Goal: Check status: Check status

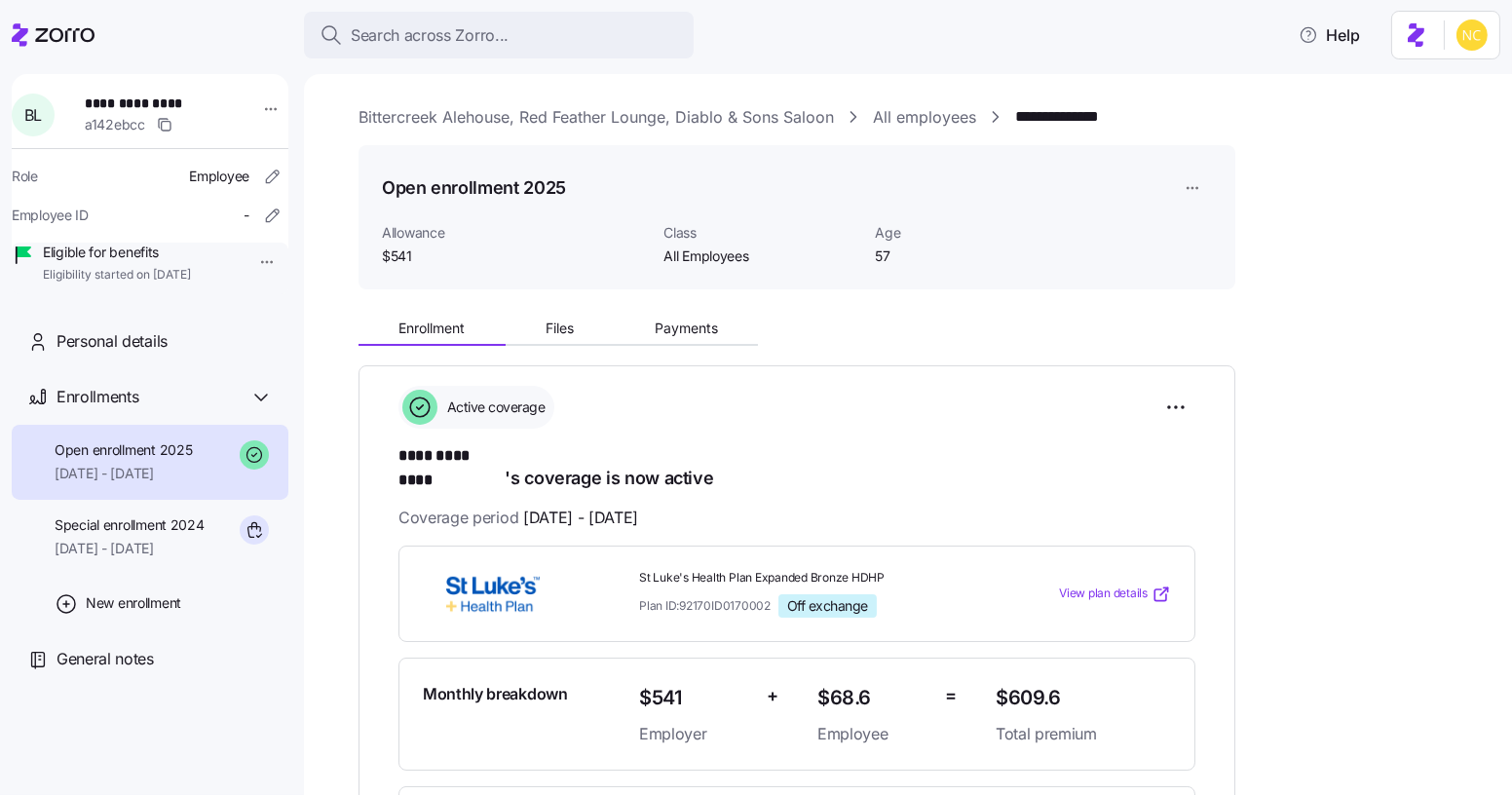
scroll to position [88, 0]
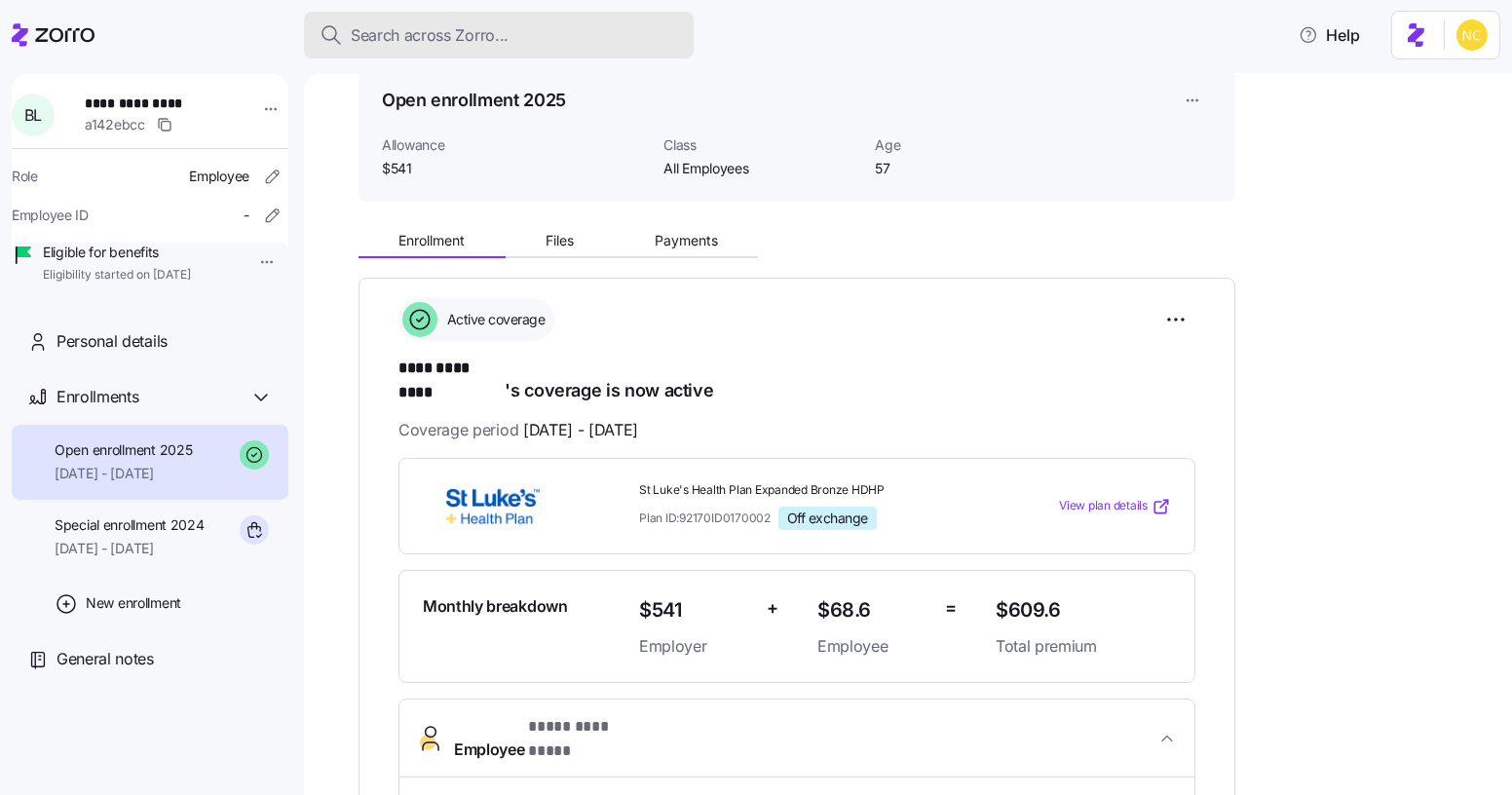
click at [449, 45] on span "Search across Zorro..." at bounding box center [429, 35] width 158 height 24
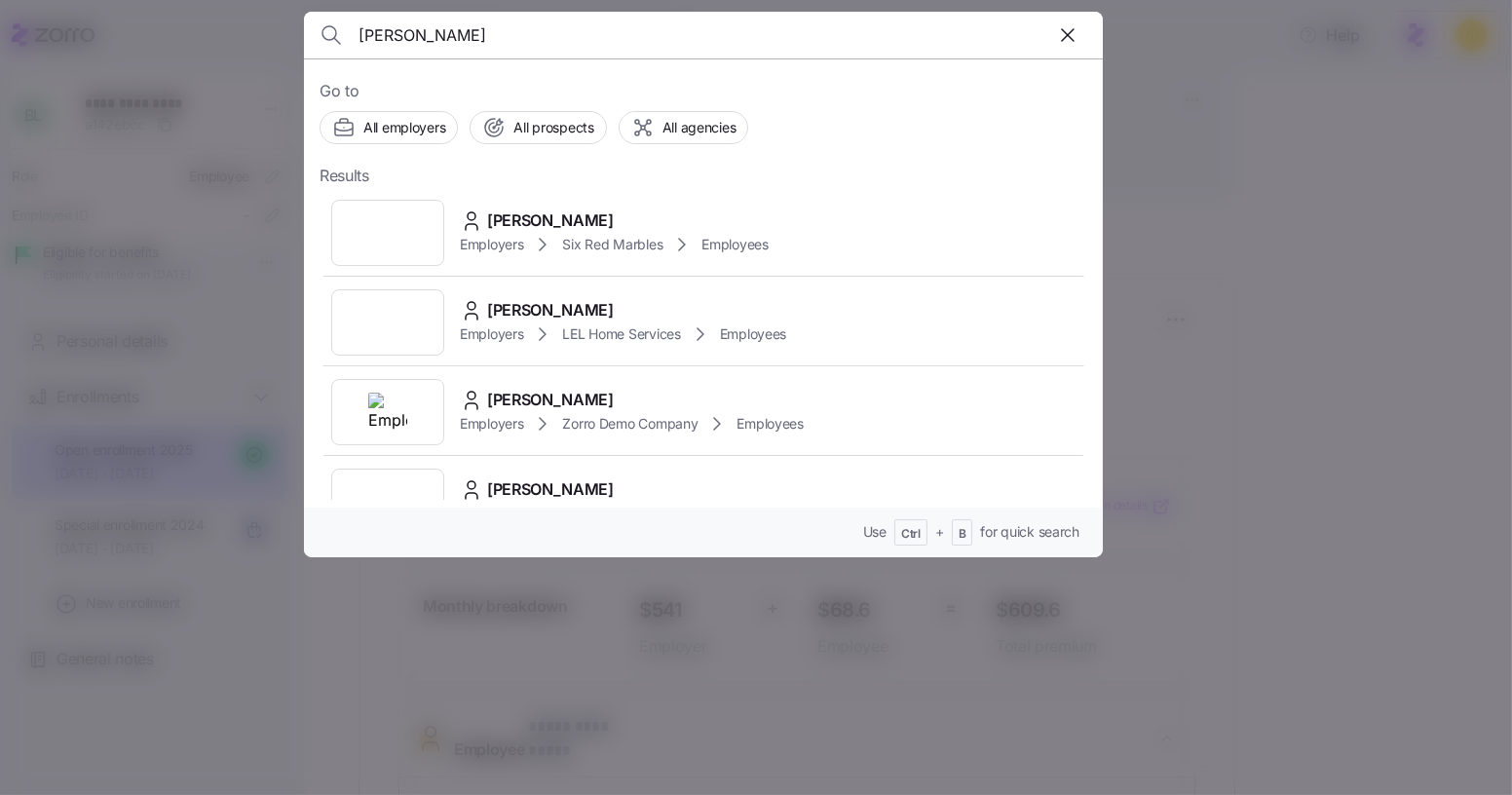
type input "[PERSON_NAME]"
click at [555, 221] on span "[PERSON_NAME]" at bounding box center [550, 220] width 127 height 24
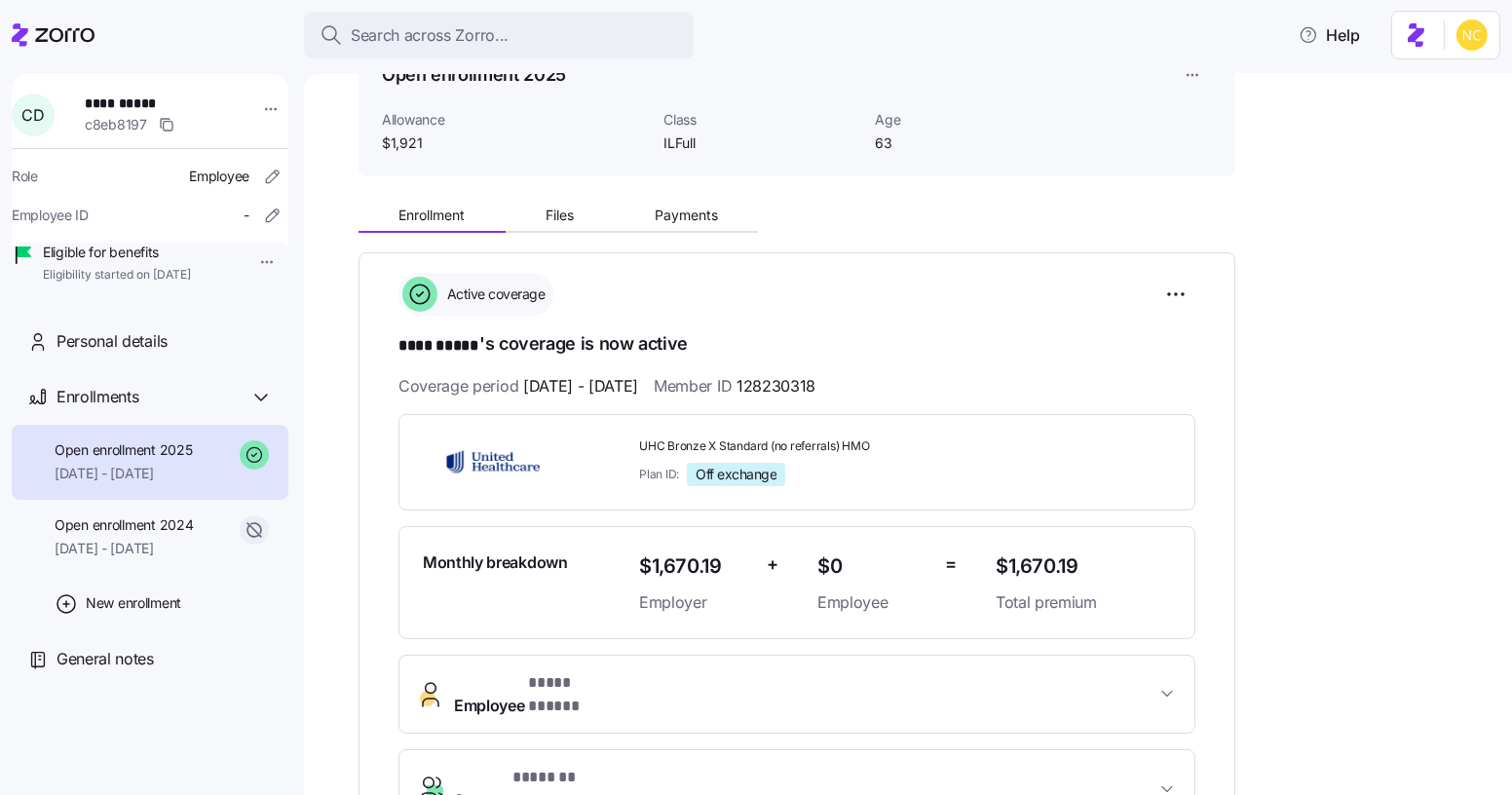
scroll to position [177, 0]
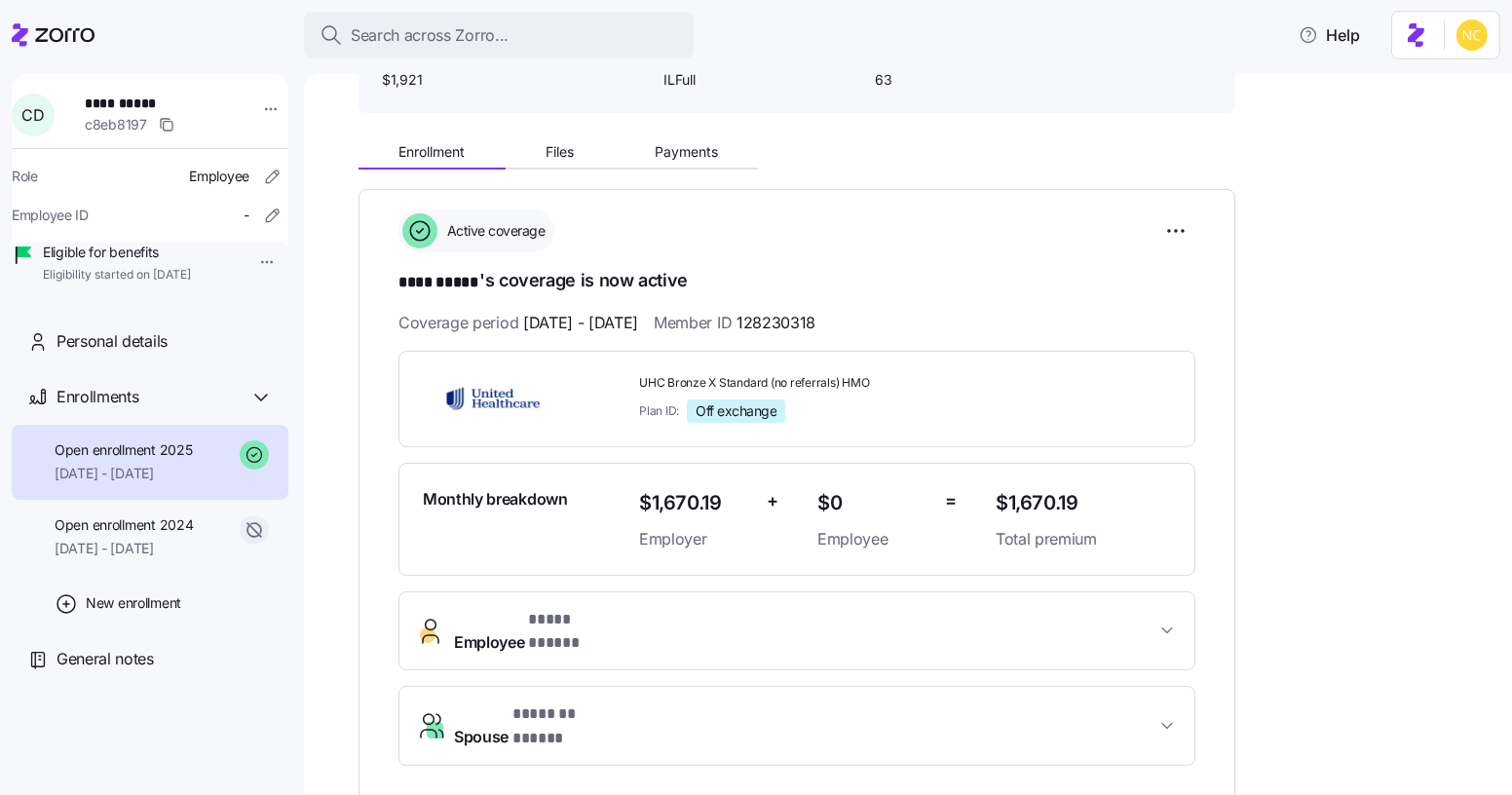
drag, startPoint x: 85, startPoint y: 565, endPoint x: 213, endPoint y: 473, distance: 157.6
click at [85, 559] on div "Open enrollment 2024 [DATE] - [DATE]" at bounding box center [124, 537] width 139 height 44
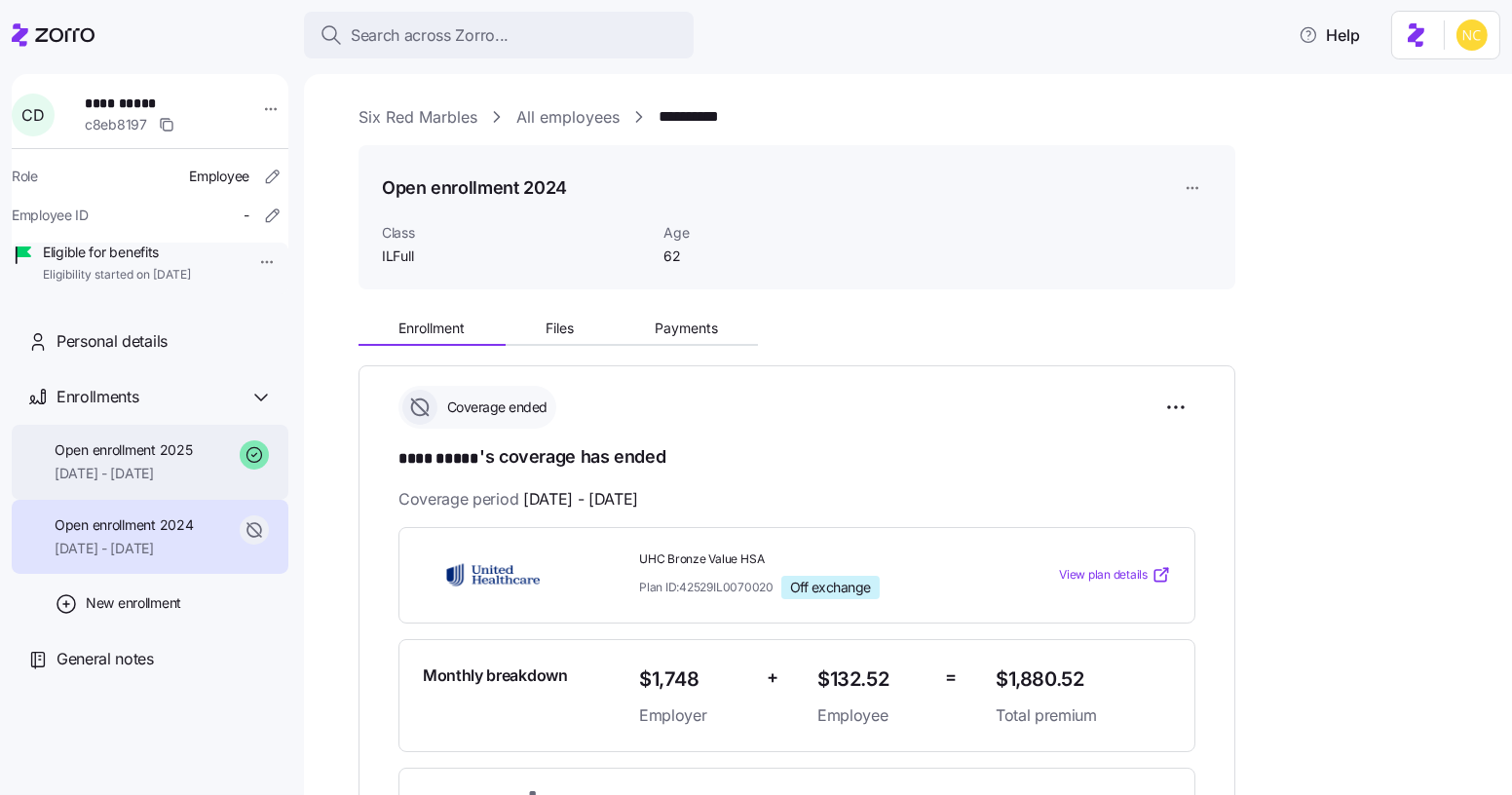
click at [115, 483] on span "[DATE] - [DATE]" at bounding box center [124, 474] width 138 height 20
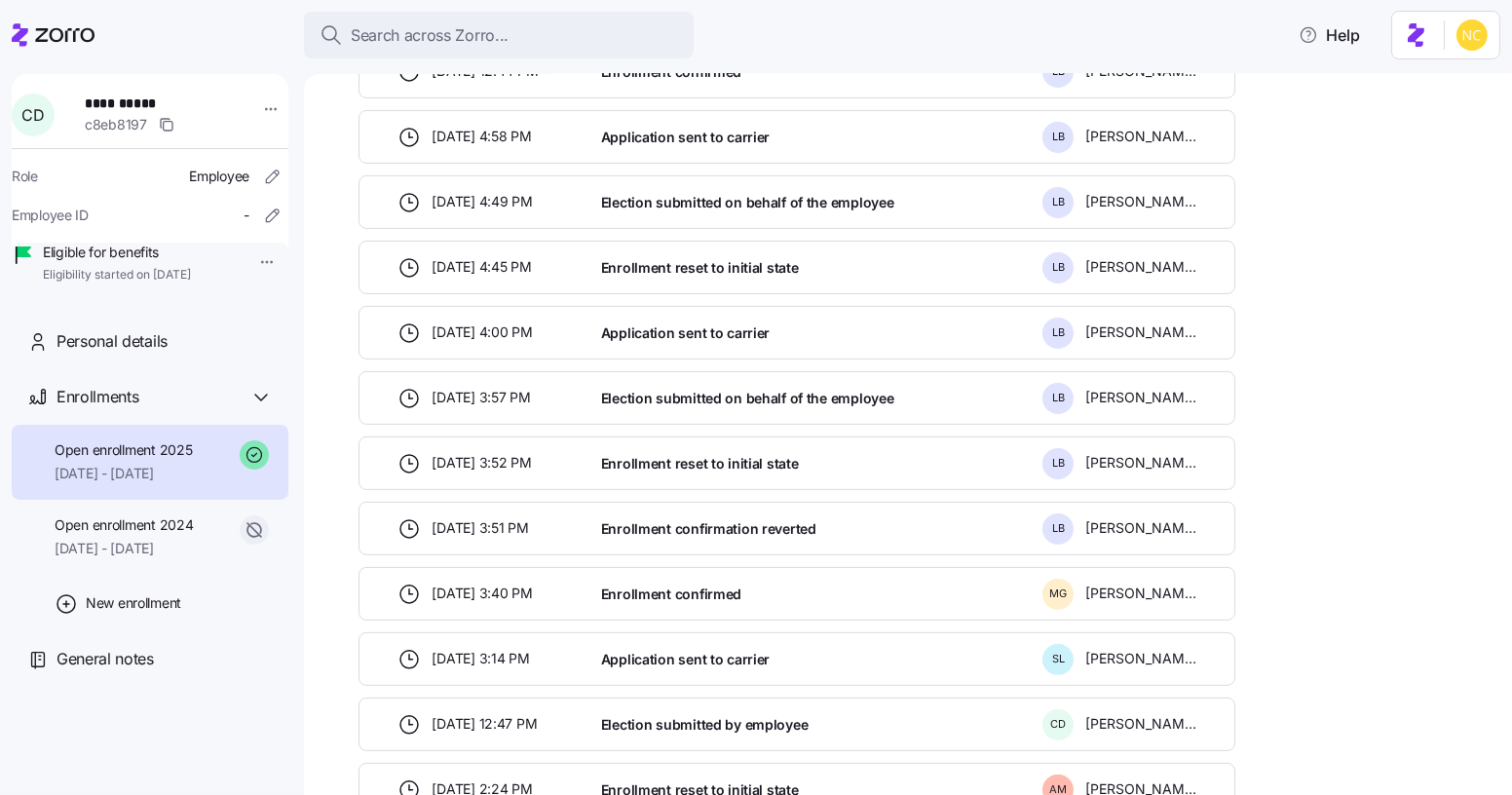
scroll to position [1061, 0]
drag, startPoint x: 679, startPoint y: 229, endPoint x: 1216, endPoint y: 213, distance: 537.2
click at [1354, 252] on div "**********" at bounding box center [921, 127] width 1127 height 1768
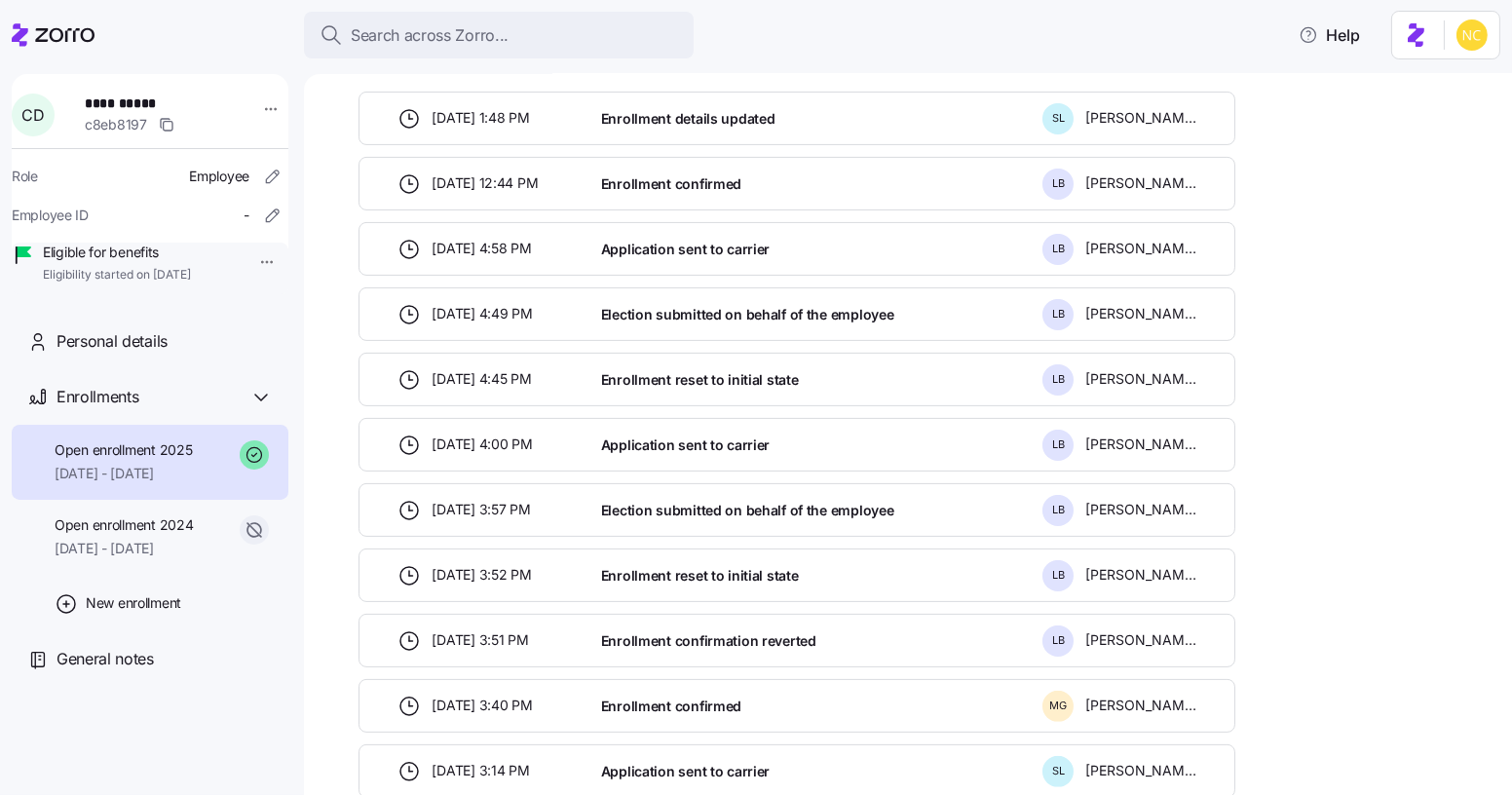
scroll to position [531, 0]
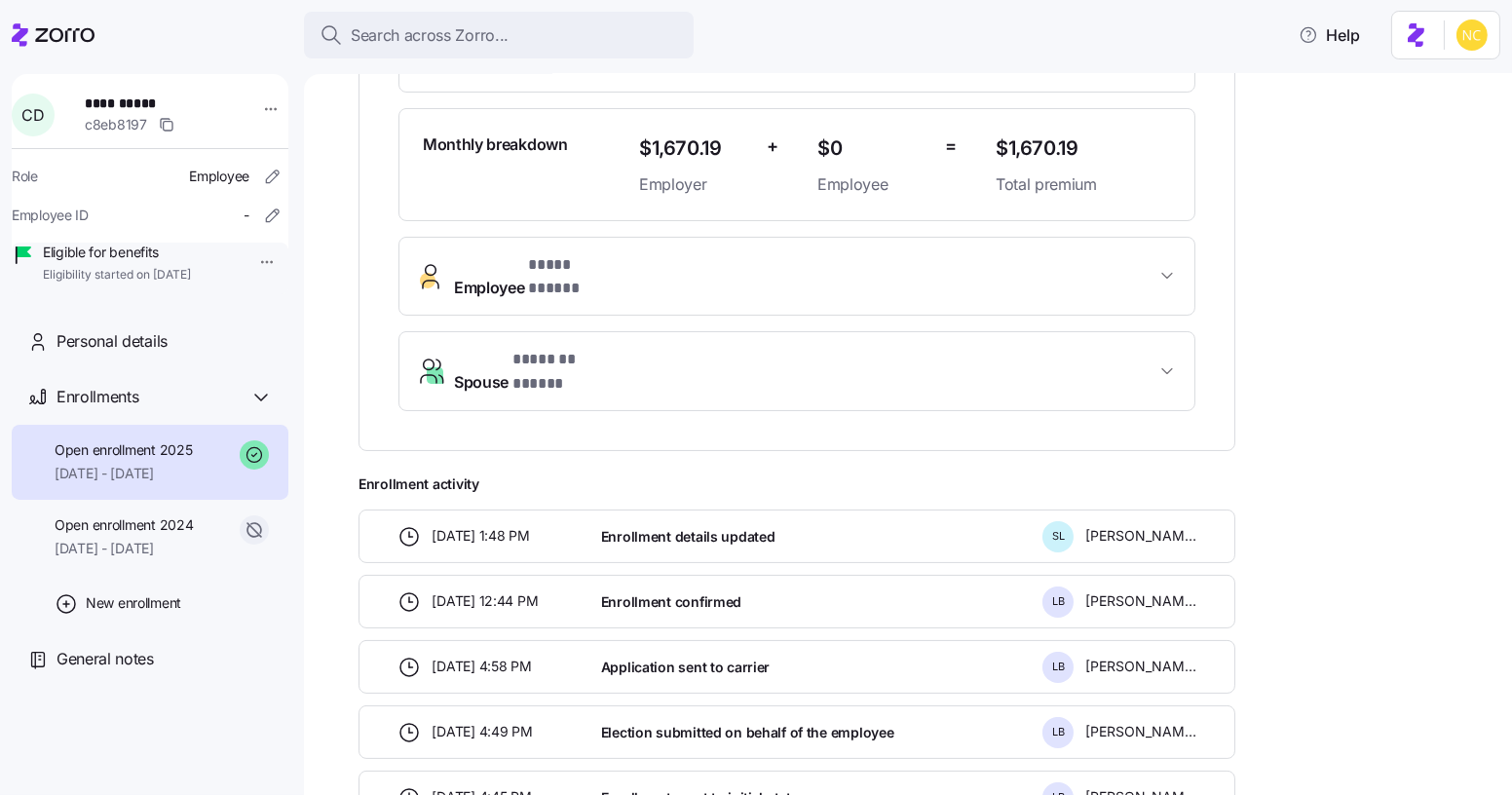
click at [162, 460] on span "Open enrollment 2025" at bounding box center [124, 450] width 138 height 20
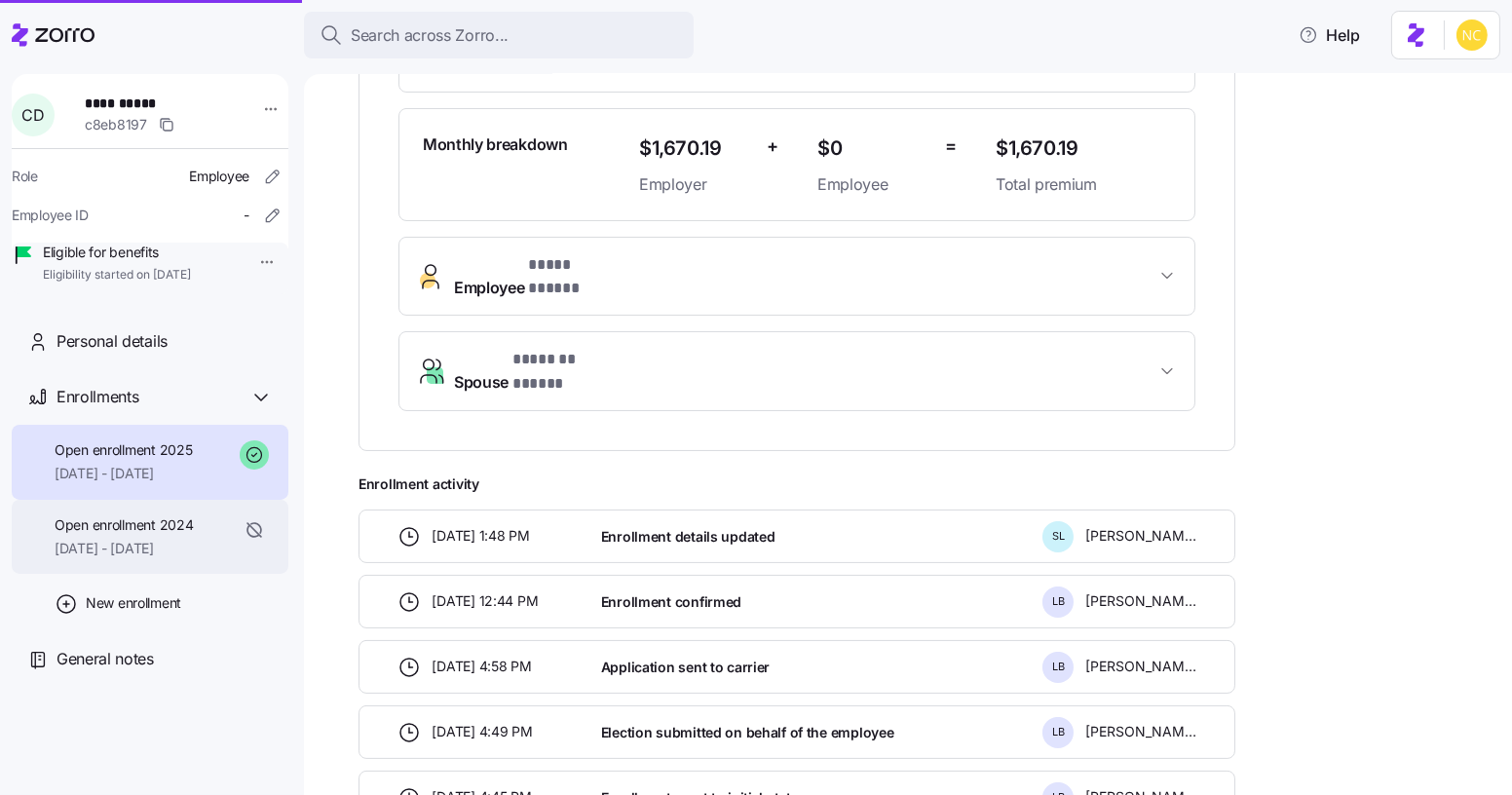
click at [190, 558] on span "[DATE] - [DATE]" at bounding box center [124, 549] width 139 height 20
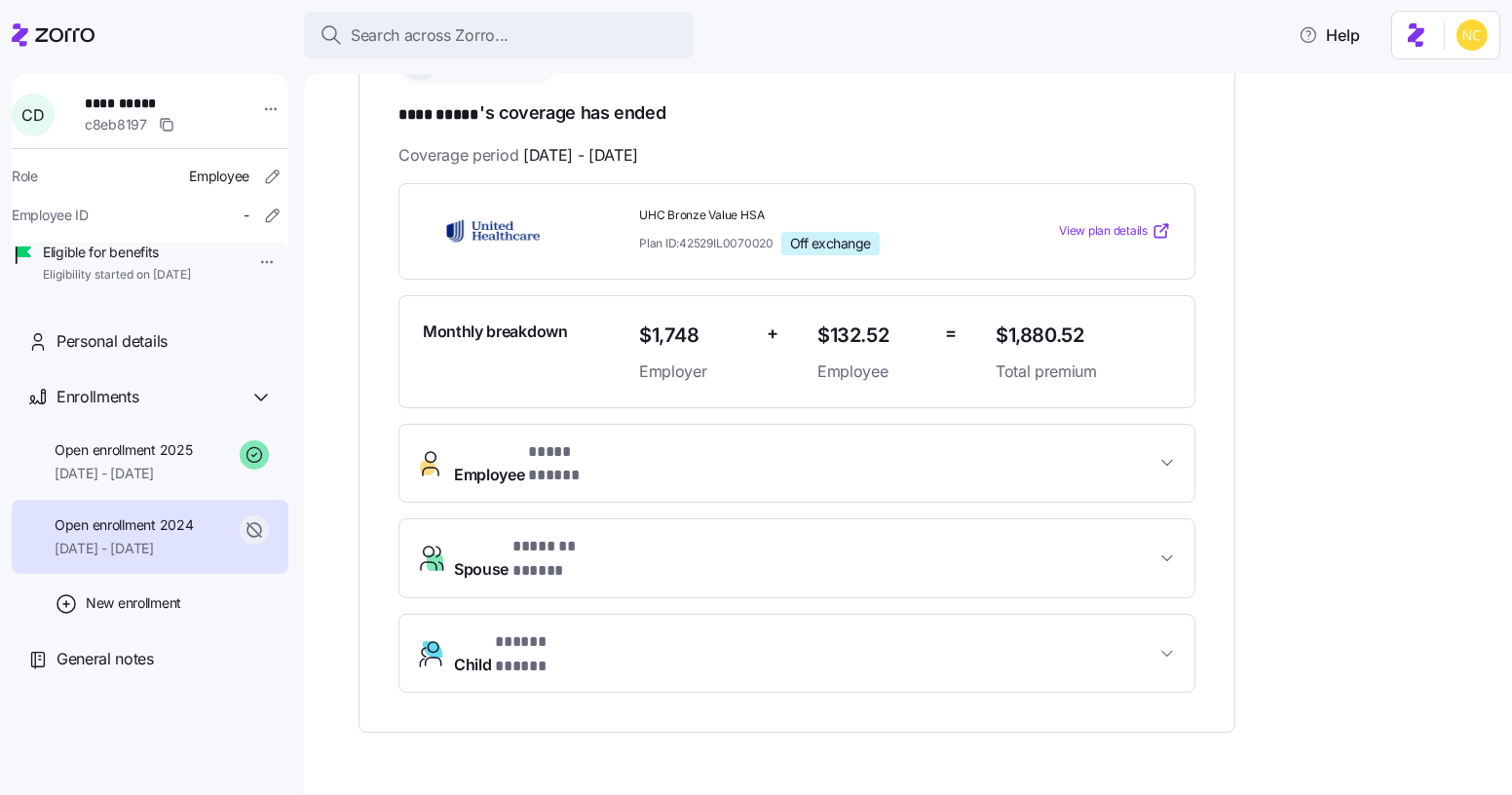
scroll to position [344, 0]
